Goal: Navigation & Orientation: Understand site structure

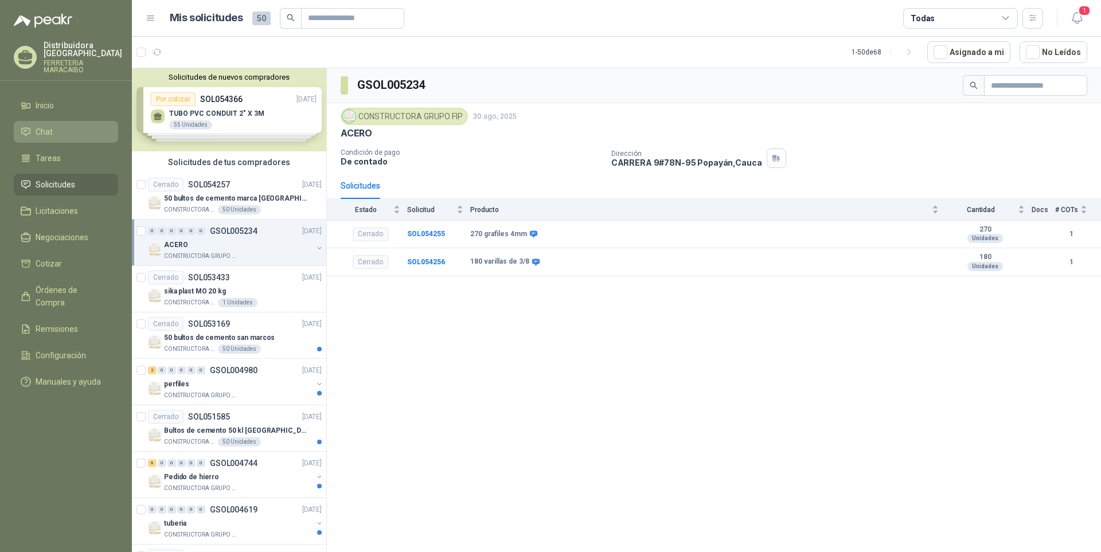
click at [56, 122] on link "Chat" at bounding box center [66, 132] width 104 height 22
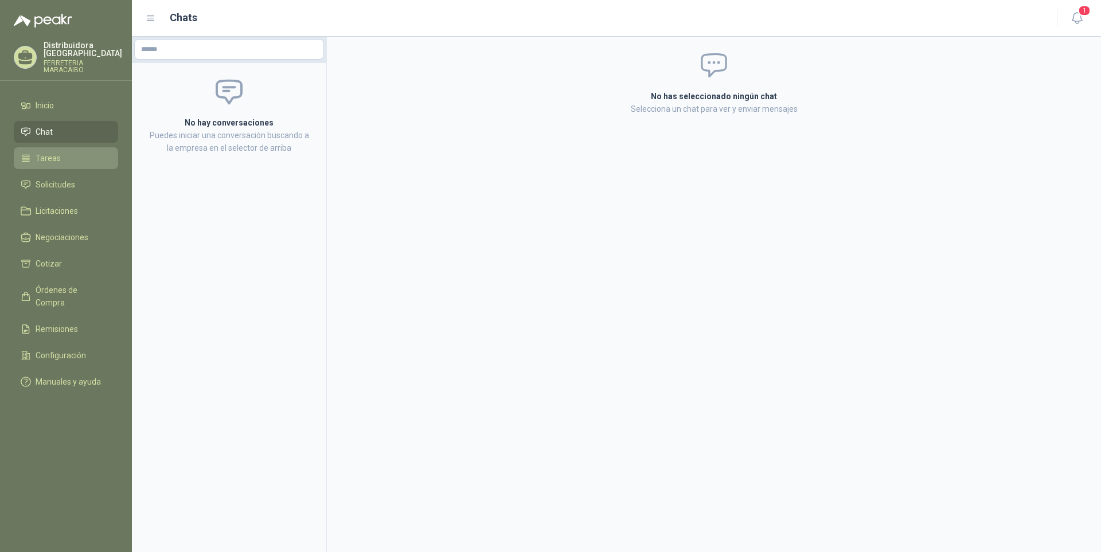
click at [75, 150] on link "Tareas" at bounding box center [66, 158] width 104 height 22
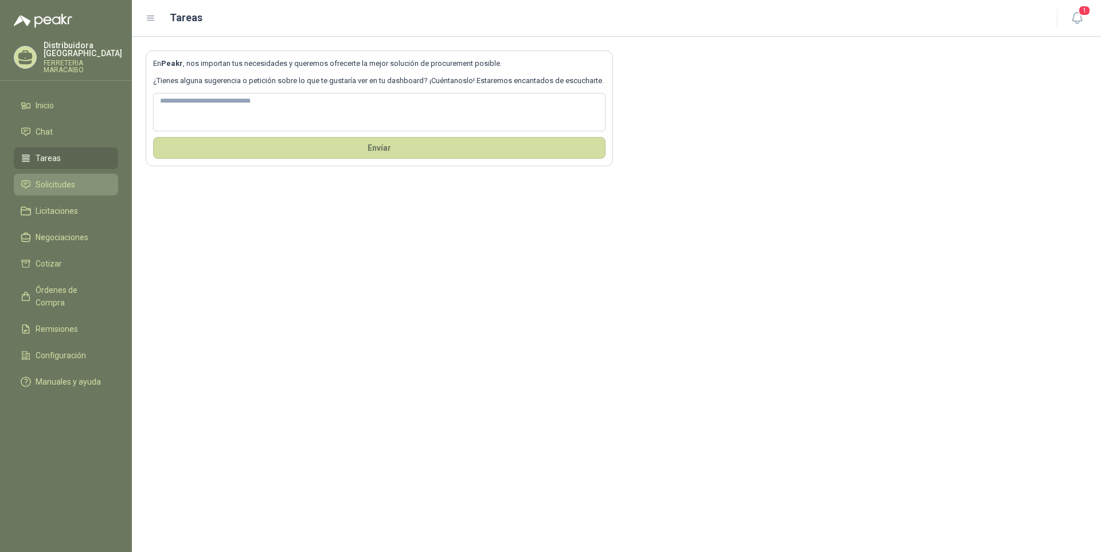
click at [85, 181] on li "Solicitudes" at bounding box center [66, 184] width 91 height 13
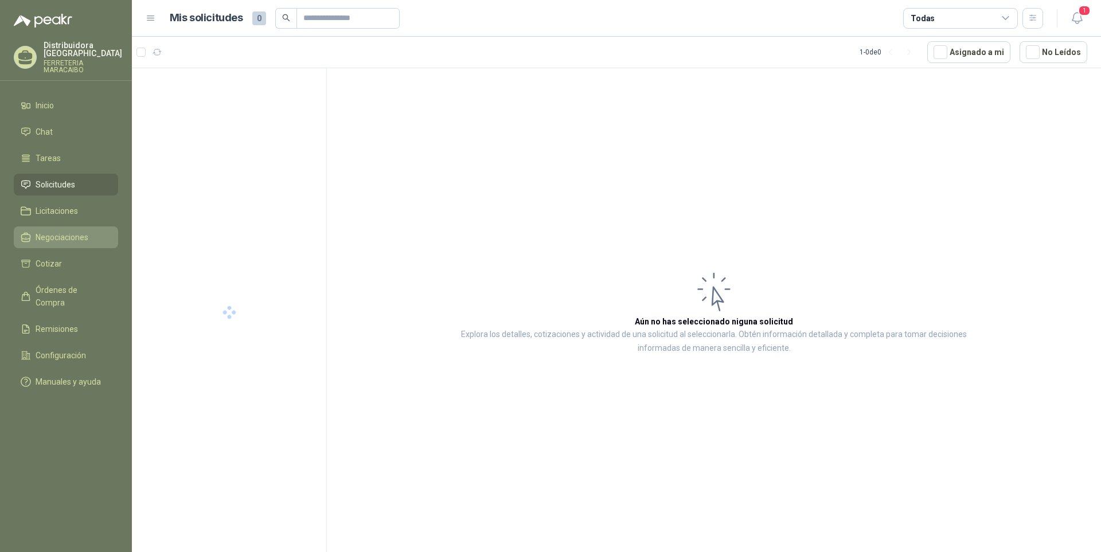
click at [101, 229] on link "Negociaciones" at bounding box center [66, 238] width 104 height 22
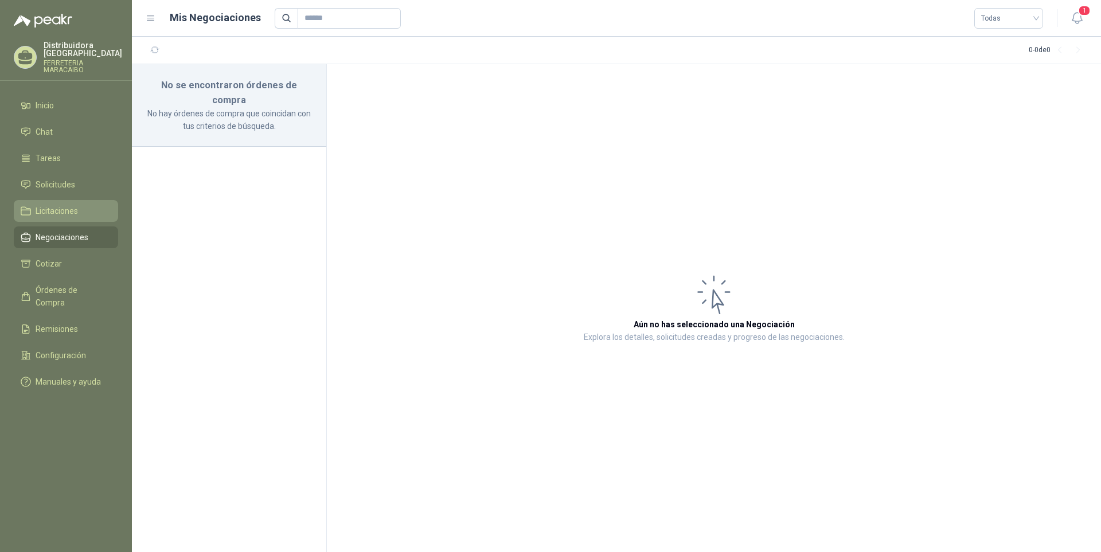
click at [102, 217] on li "Licitaciones" at bounding box center [66, 211] width 91 height 13
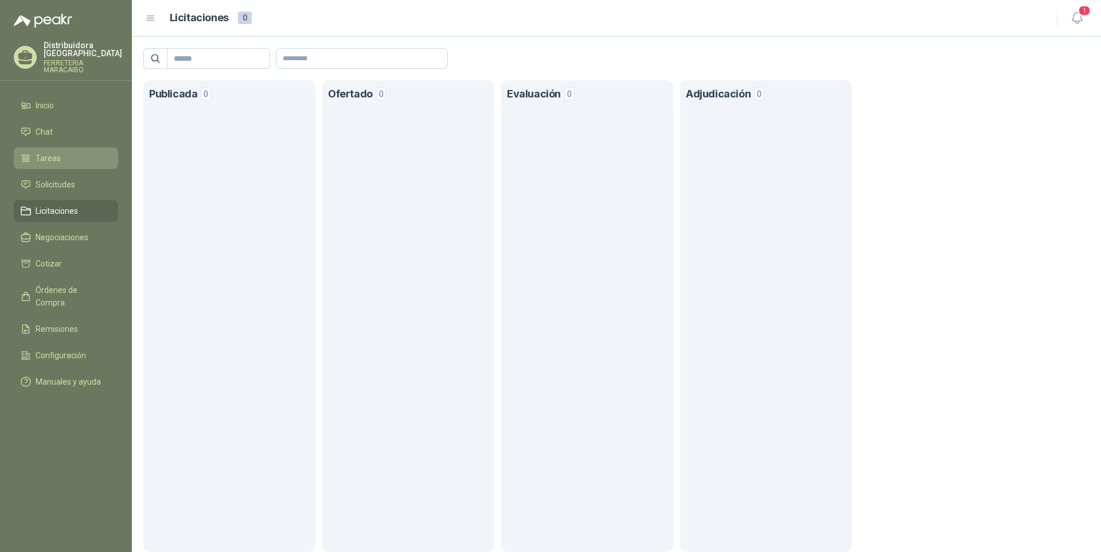
click at [80, 162] on li "Tareas" at bounding box center [66, 158] width 91 height 13
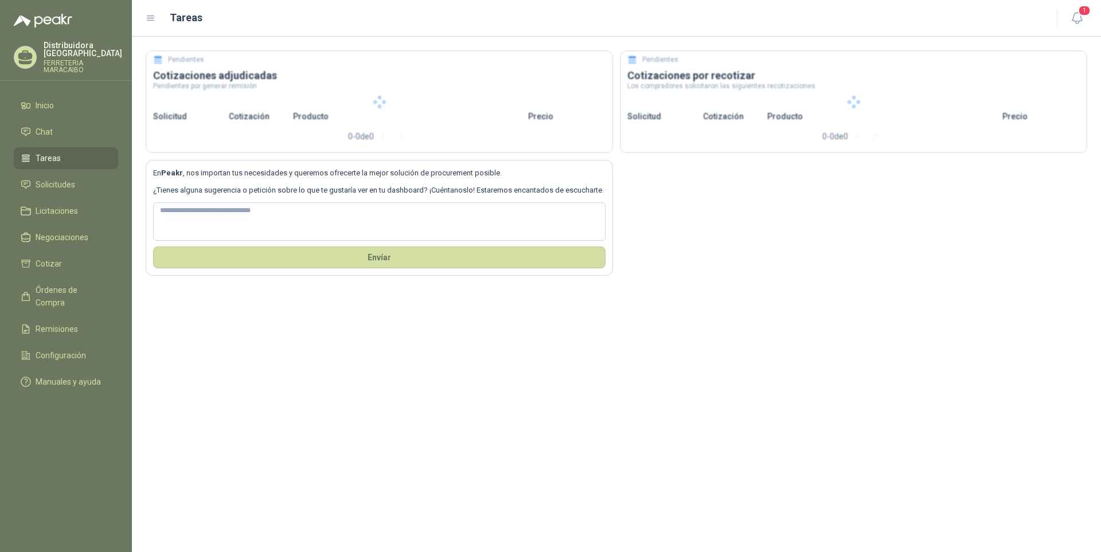
click at [84, 199] on ul "Inicio Chat Tareas Solicitudes Licitaciones Negociaciones Cotizar Órdenes de Co…" at bounding box center [66, 246] width 132 height 303
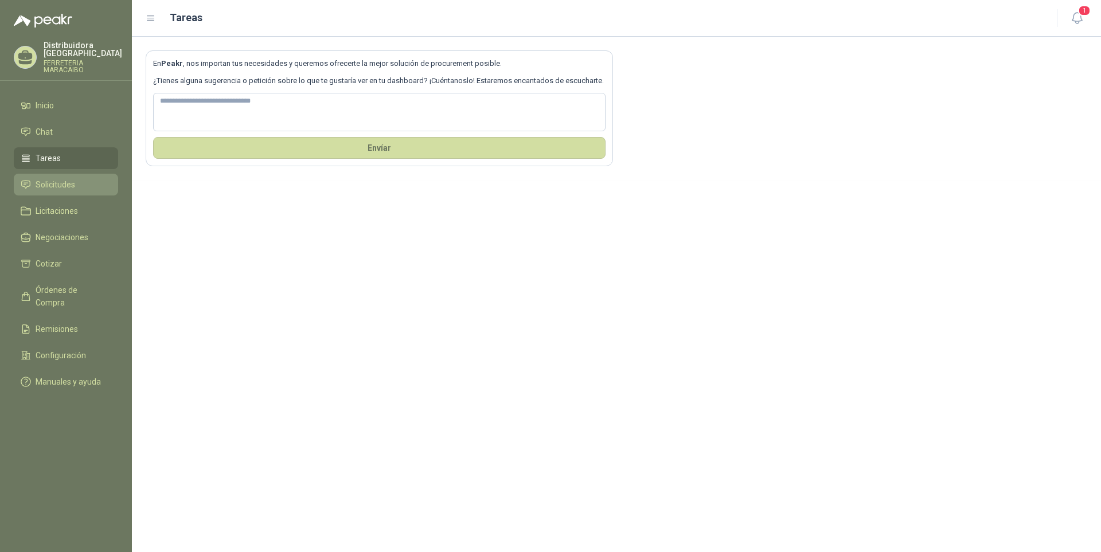
click at [85, 186] on li "Solicitudes" at bounding box center [66, 184] width 91 height 13
